Goal: Transaction & Acquisition: Purchase product/service

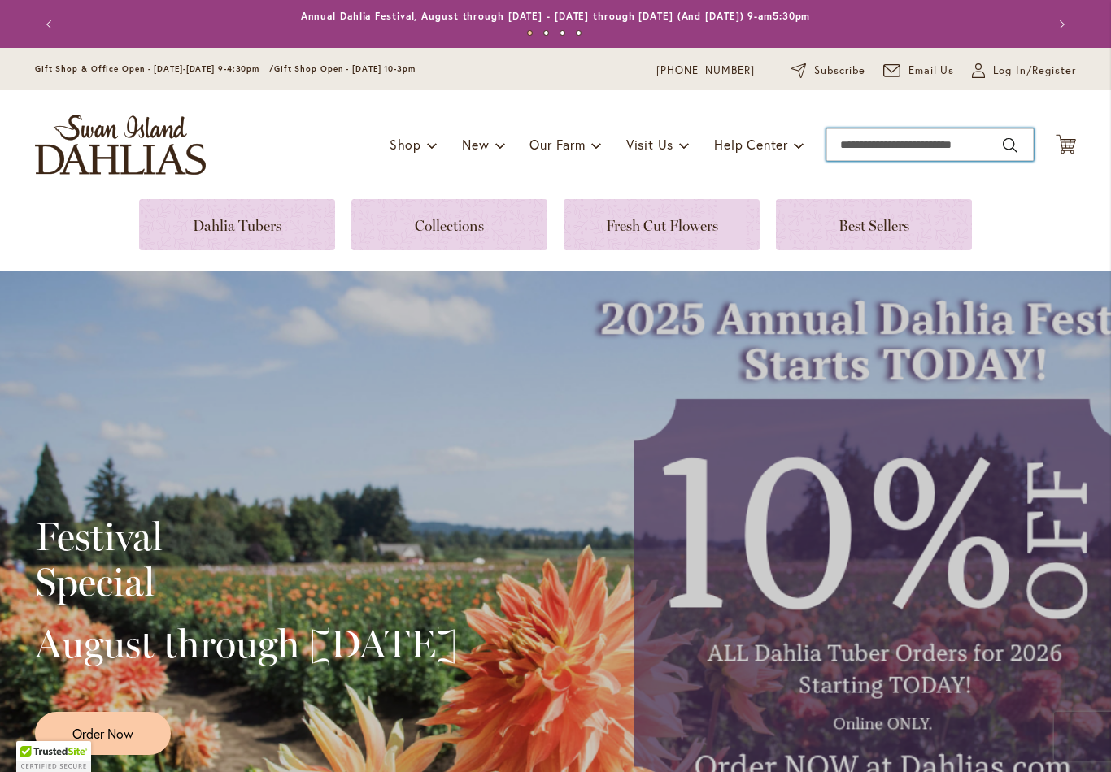
click at [918, 143] on input "Search" at bounding box center [929, 144] width 207 height 33
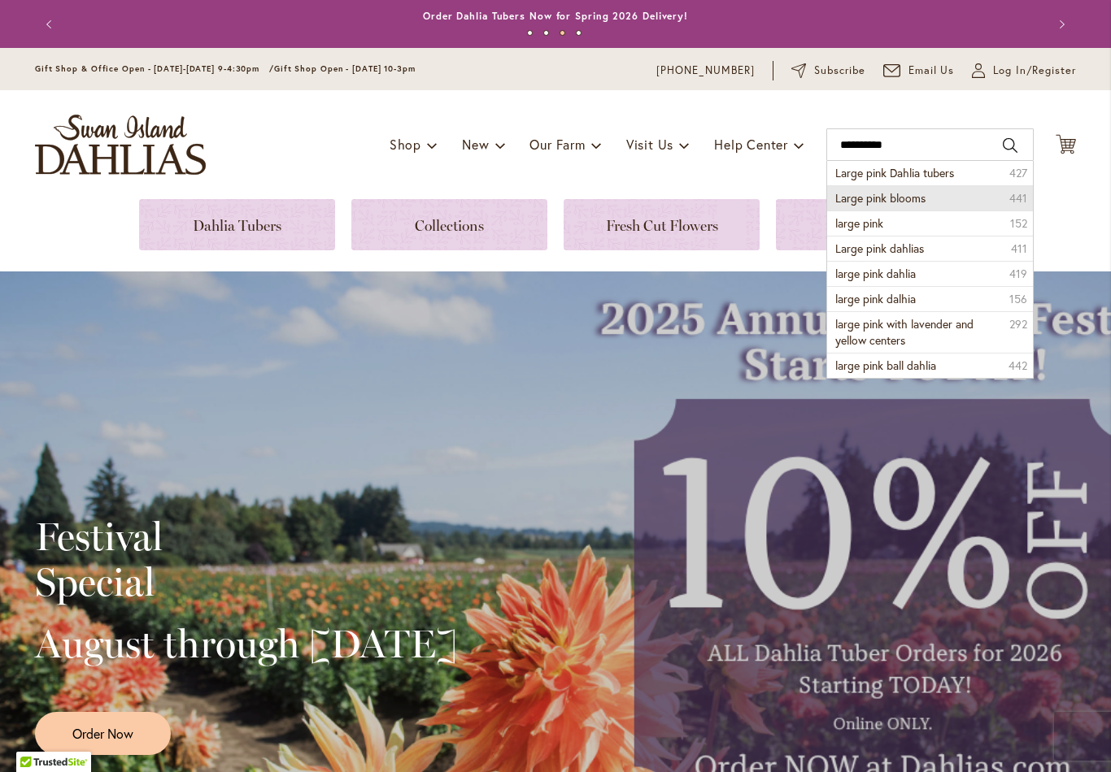
click at [937, 199] on li "Large pink blooms 441" at bounding box center [930, 197] width 206 height 25
type input "**********"
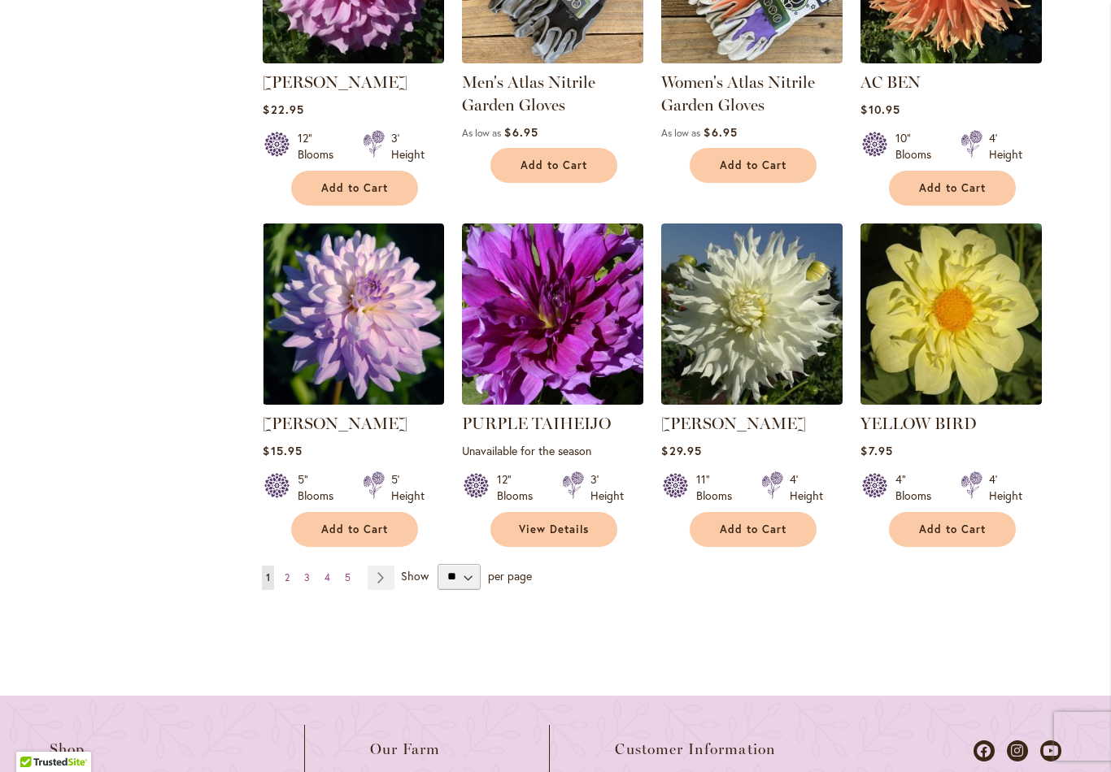
scroll to position [1440, 0]
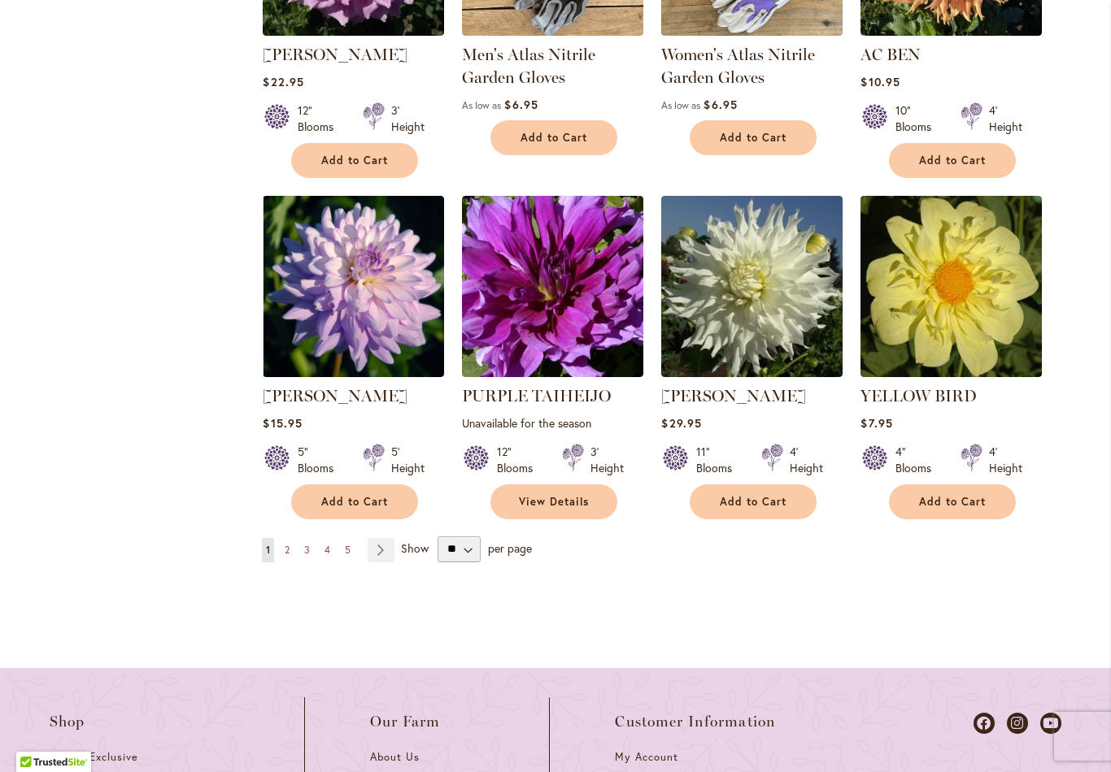
click at [288, 544] on span "2" at bounding box center [287, 550] width 5 height 12
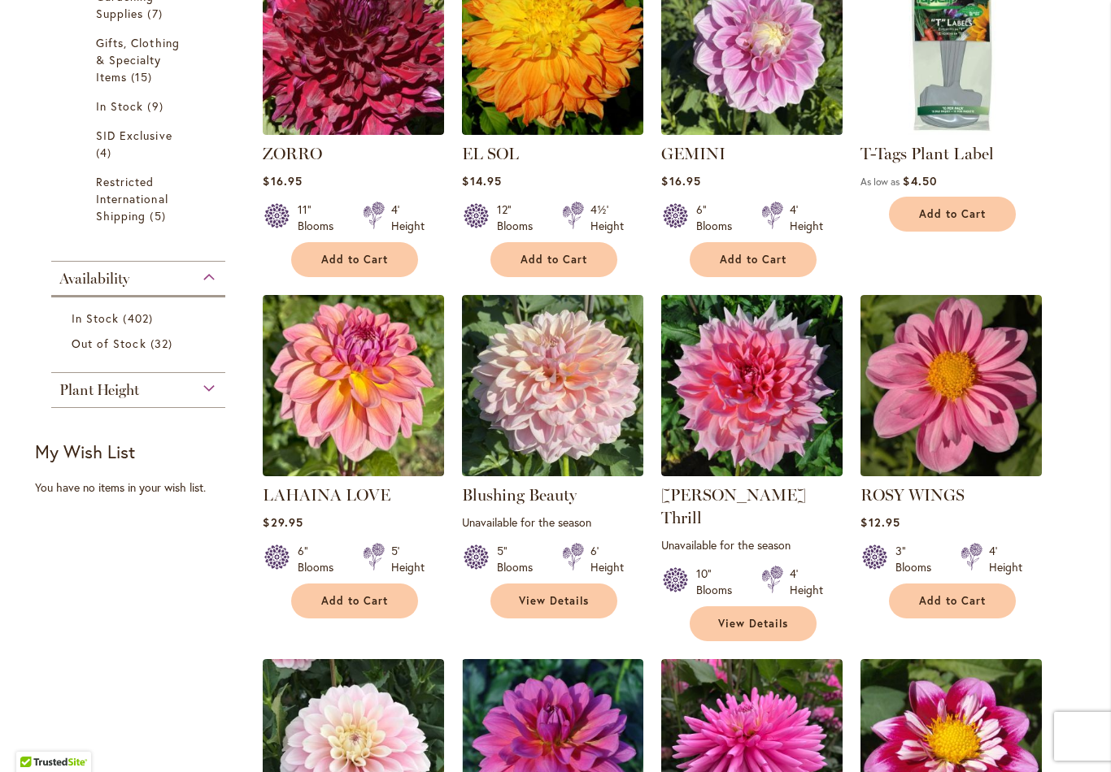
scroll to position [641, 0]
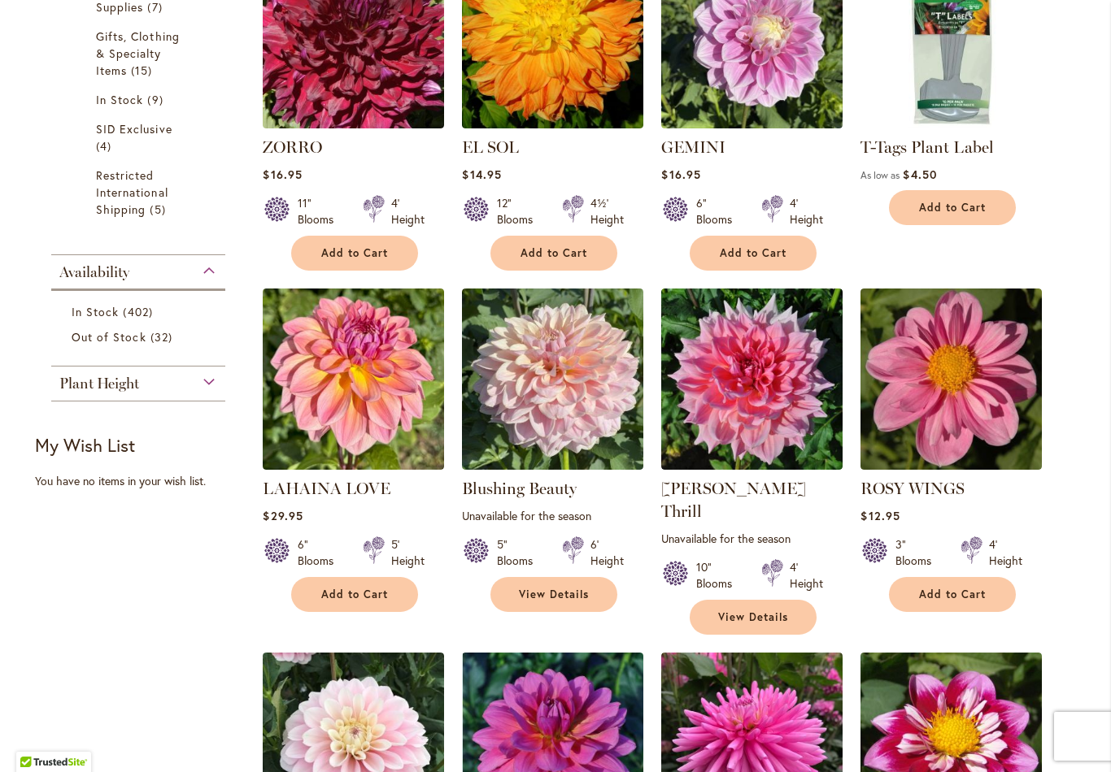
click at [722, 412] on img at bounding box center [751, 379] width 181 height 181
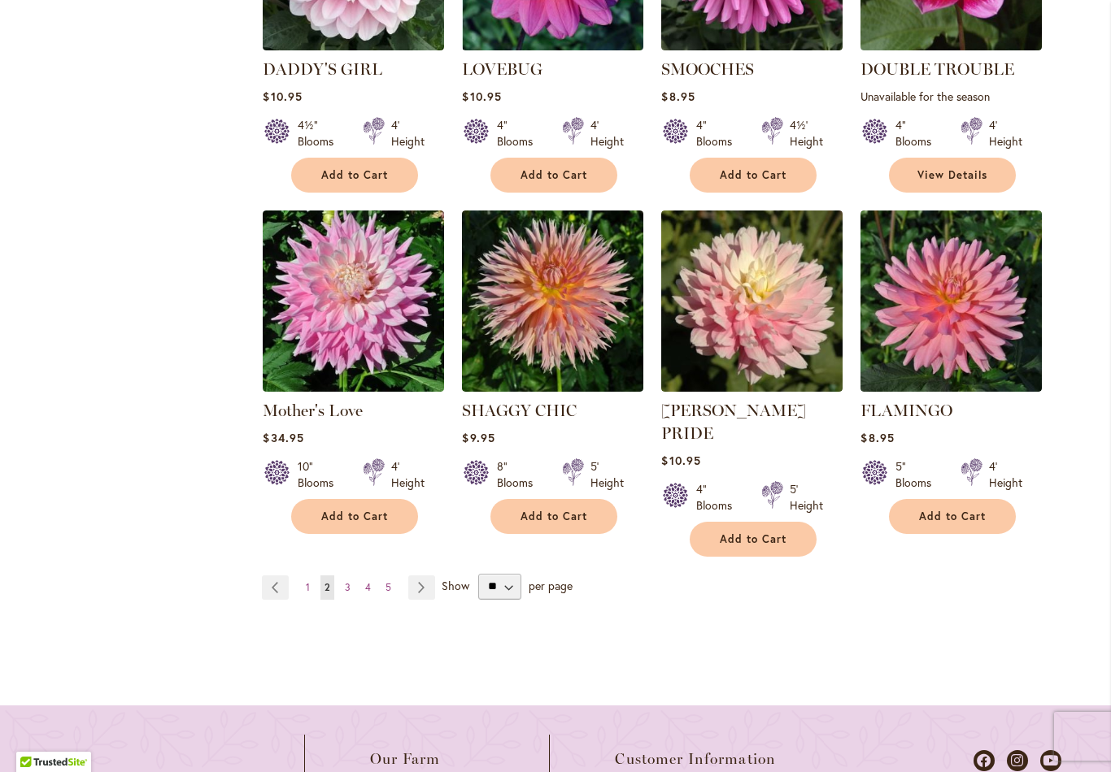
scroll to position [1425, 0]
click at [343, 576] on link "Page 3" at bounding box center [348, 588] width 14 height 24
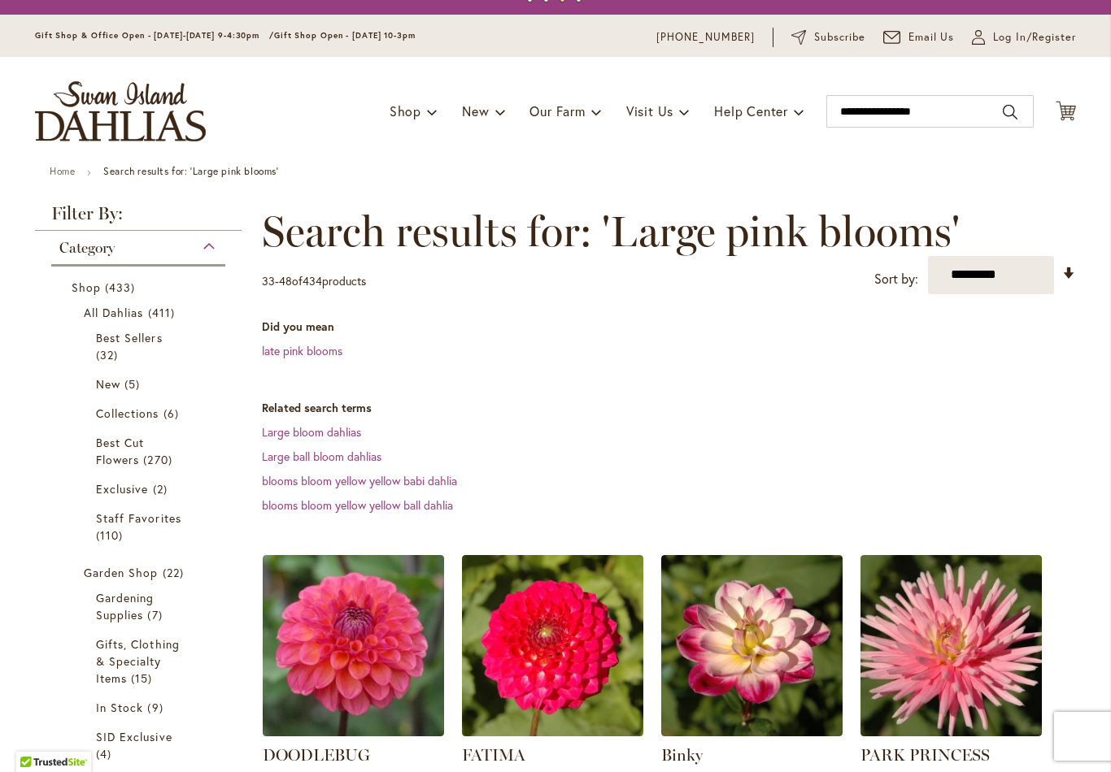
scroll to position [26, 0]
